Goal: Use online tool/utility: Use online tool/utility

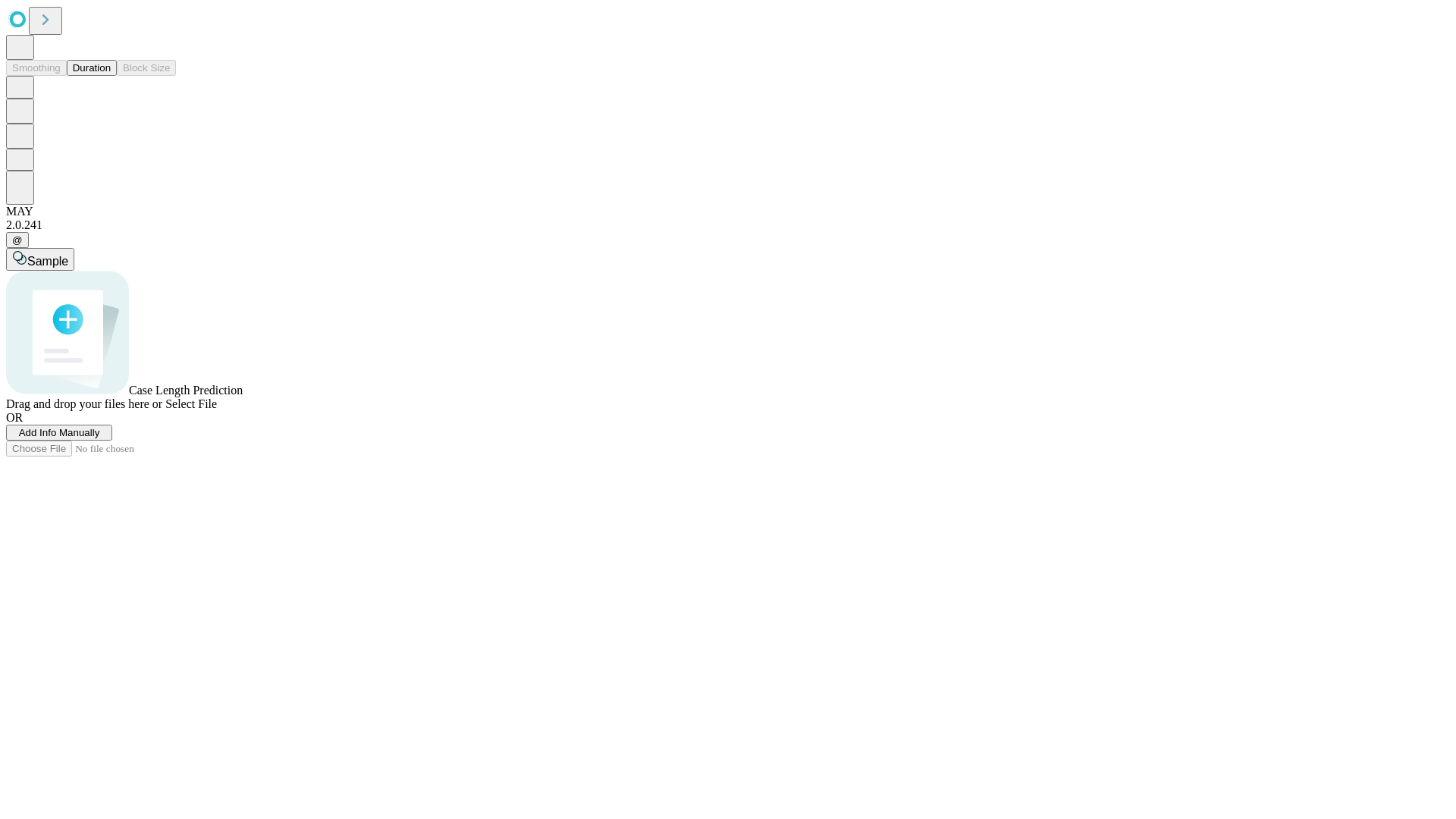
click at [110, 76] on button "Duration" at bounding box center [92, 68] width 50 height 16
click at [69, 255] on span "Sample" at bounding box center [48, 261] width 41 height 12
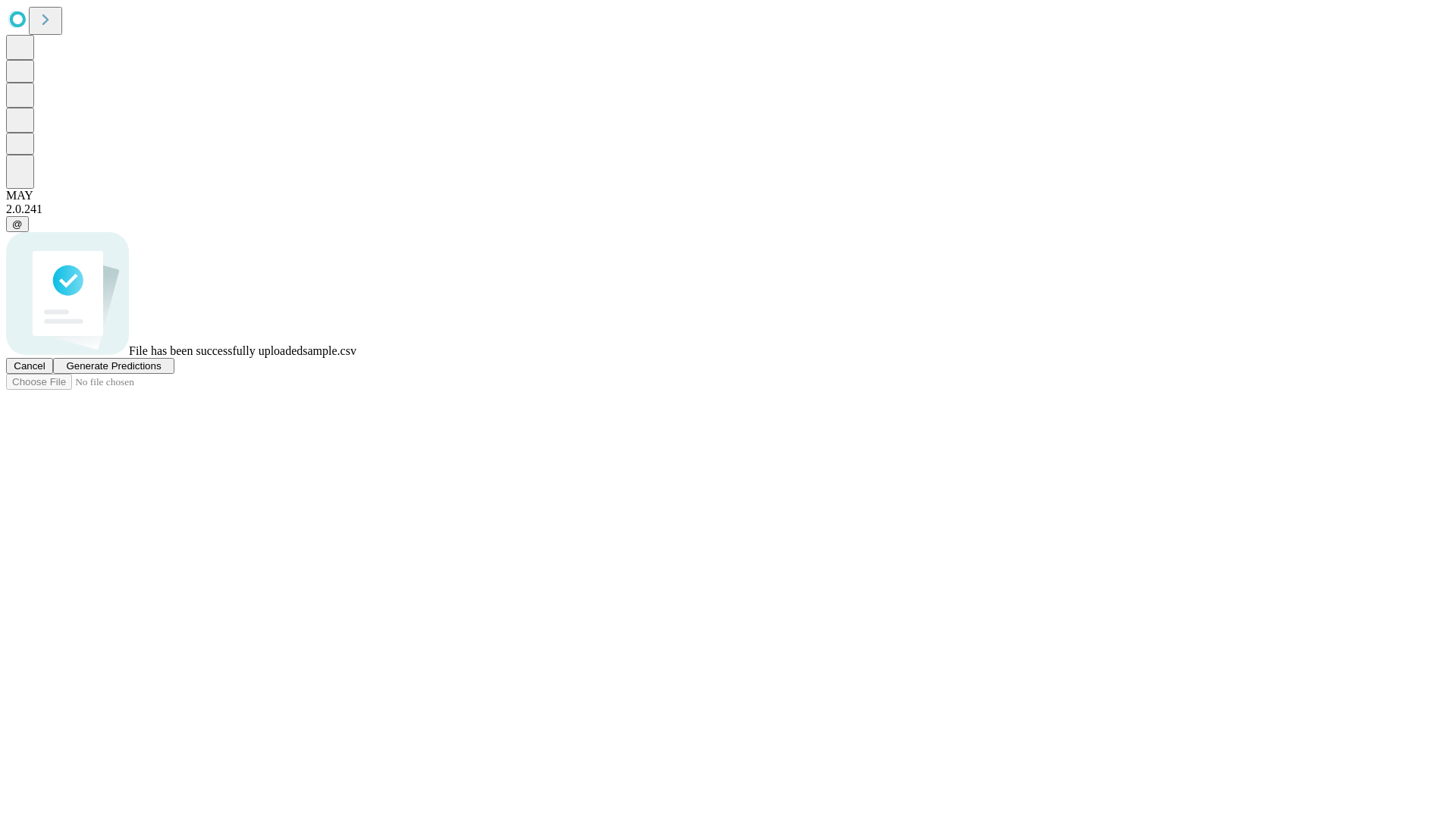
click at [161, 371] on span "Generate Predictions" at bounding box center [113, 366] width 94 height 12
